Goal: Book appointment/travel/reservation

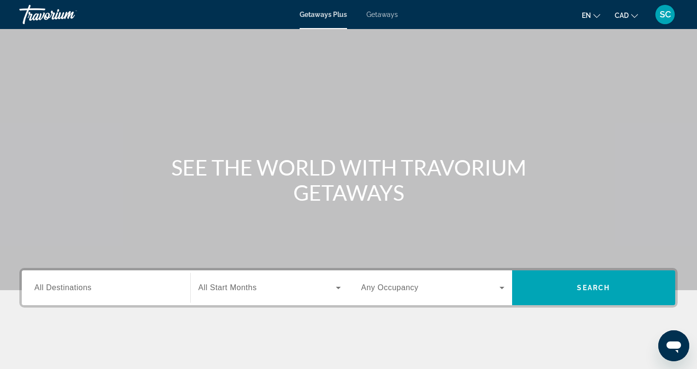
click at [79, 285] on span "All Destinations" at bounding box center [62, 287] width 57 height 8
click at [79, 285] on input "Destination All Destinations" at bounding box center [105, 288] width 143 height 12
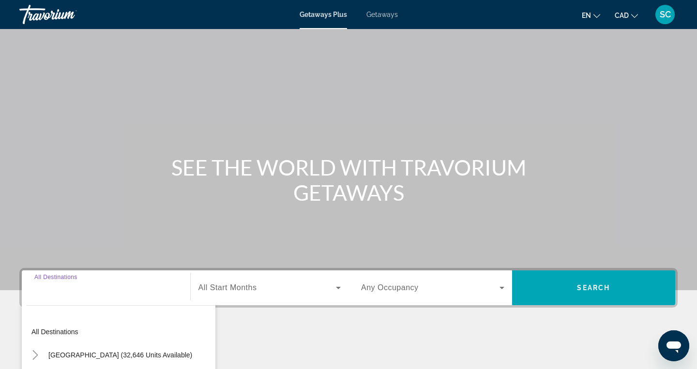
scroll to position [154, 0]
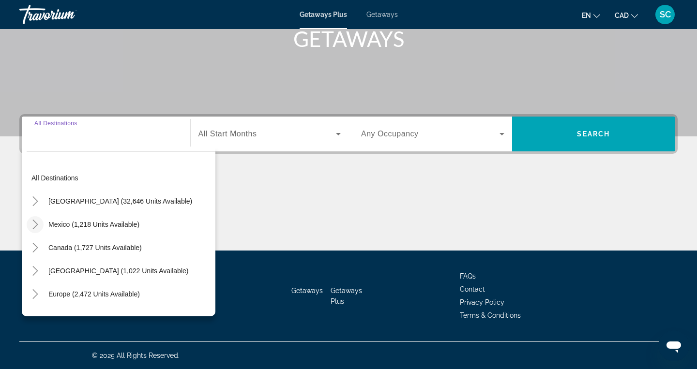
click at [39, 222] on icon "Toggle Mexico (1,218 units available)" at bounding box center [35, 225] width 10 height 10
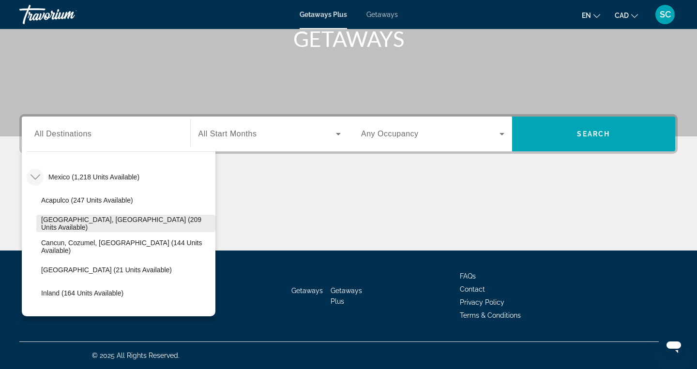
scroll to position [55, 0]
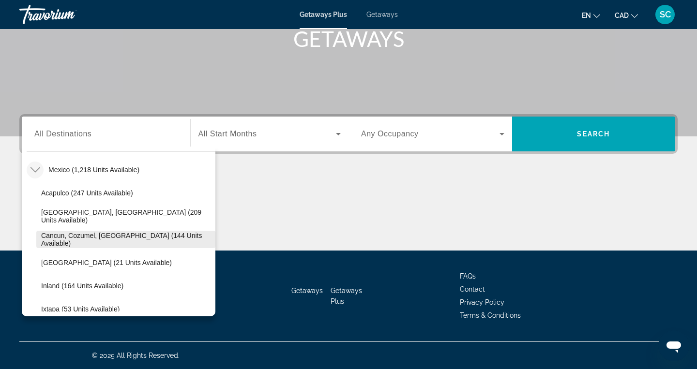
click at [80, 240] on span "Cancun, Cozumel, [GEOGRAPHIC_DATA] (144 units available)" at bounding box center [125, 239] width 169 height 15
type input "**********"
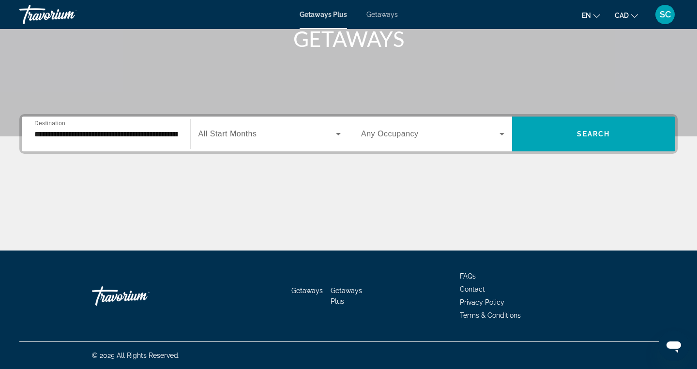
click at [245, 132] on span "All Start Months" at bounding box center [227, 134] width 59 height 8
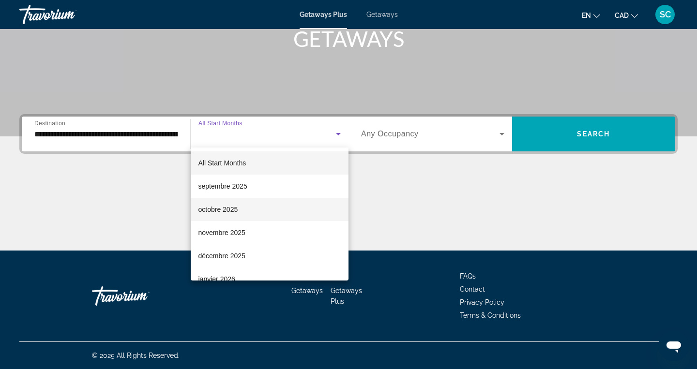
click at [227, 206] on span "octobre 2025" at bounding box center [218, 210] width 40 height 12
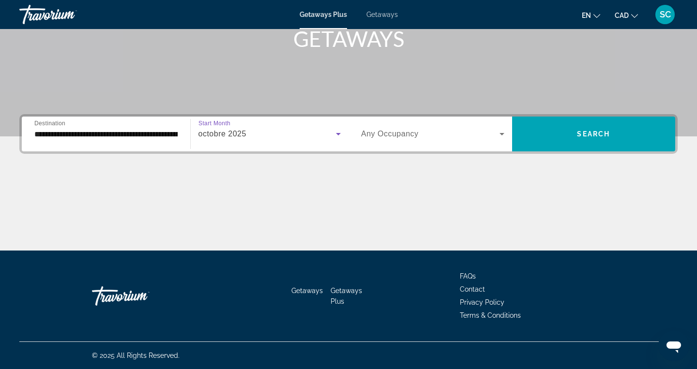
click at [422, 129] on span "Search widget" at bounding box center [430, 134] width 138 height 12
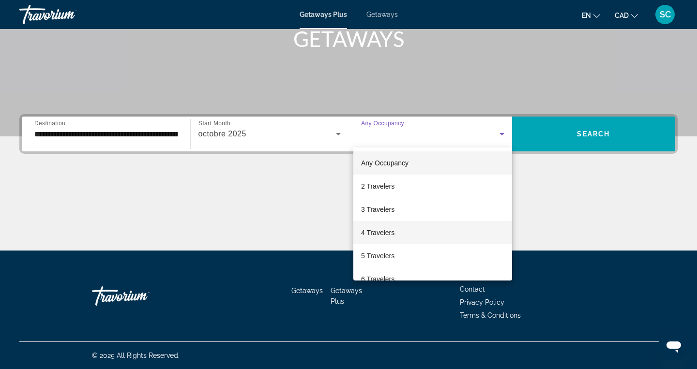
click at [387, 236] on span "4 Travelers" at bounding box center [377, 233] width 33 height 12
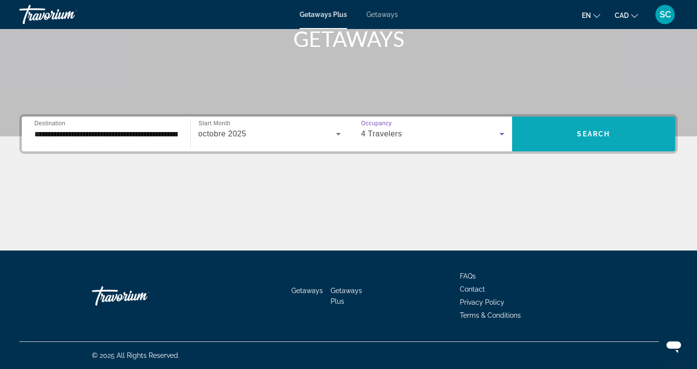
click at [593, 133] on span "Search" at bounding box center [593, 134] width 33 height 8
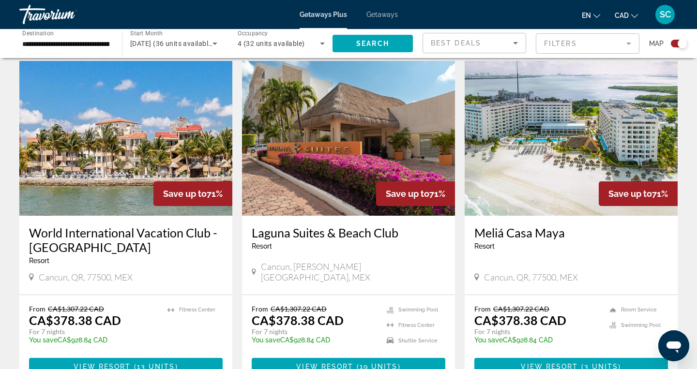
scroll to position [309, 0]
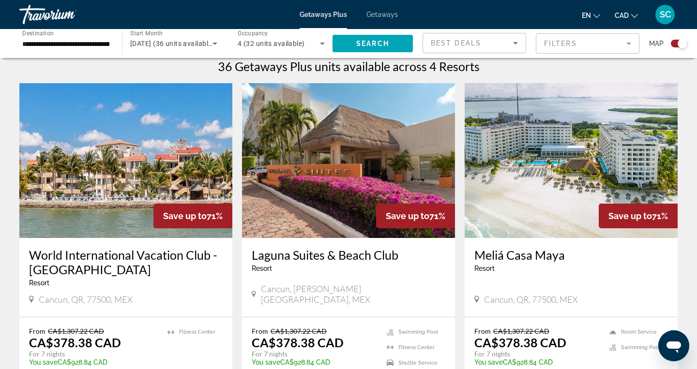
click at [517, 185] on img "Main content" at bounding box center [570, 160] width 213 height 155
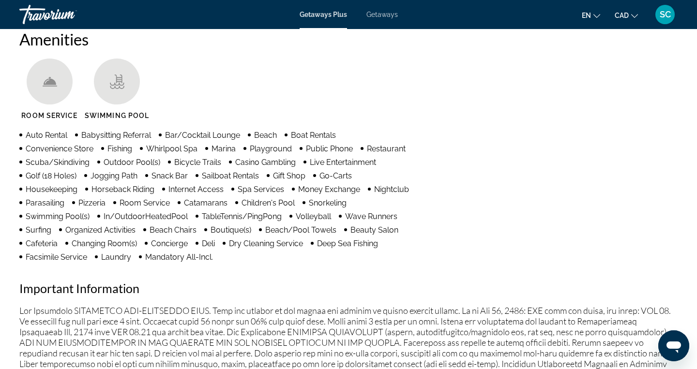
scroll to position [458, 0]
